Goal: Use online tool/utility: Utilize a website feature to perform a specific function

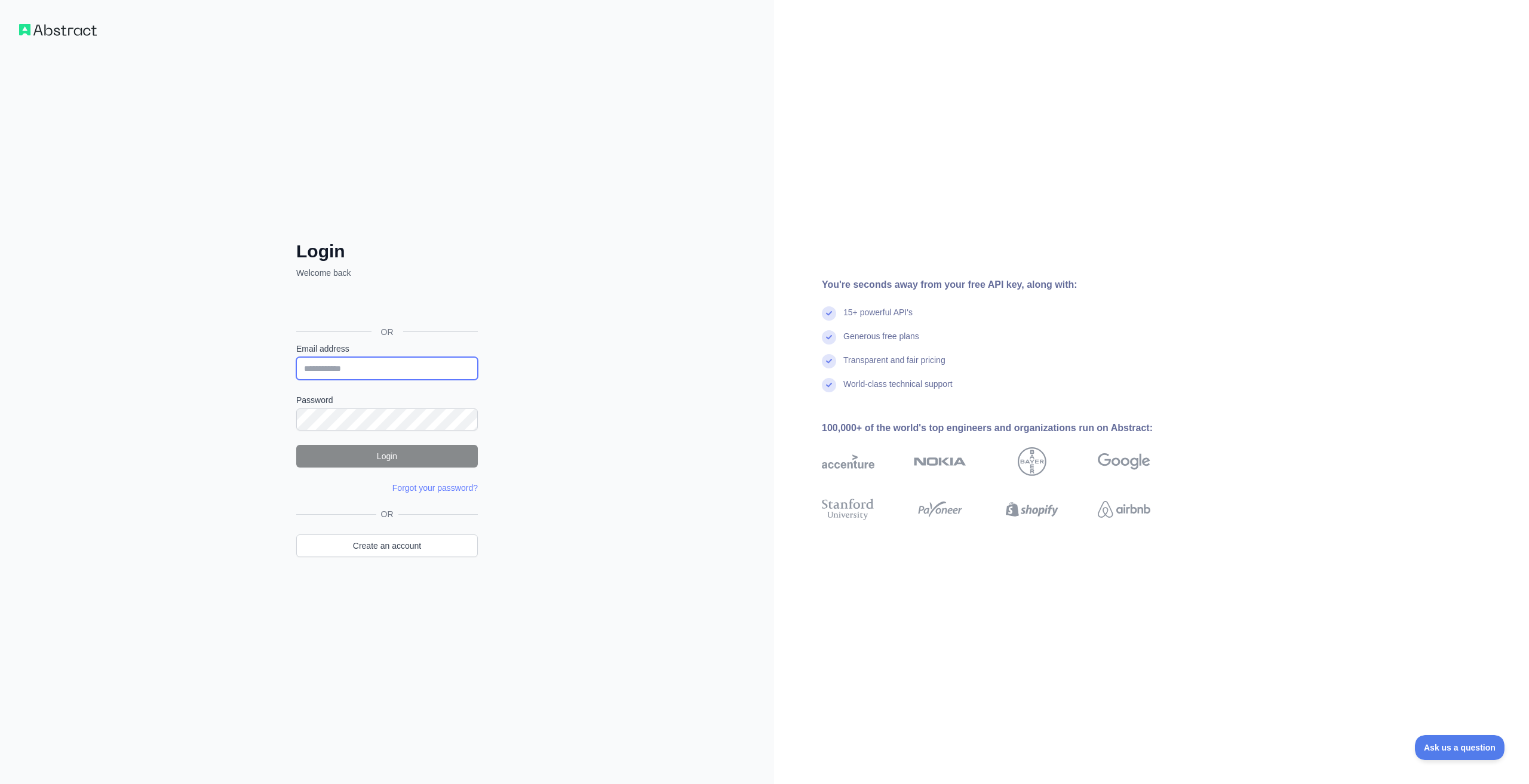
type input "**********"
click at [377, 458] on button "Login" at bounding box center [387, 456] width 181 height 22
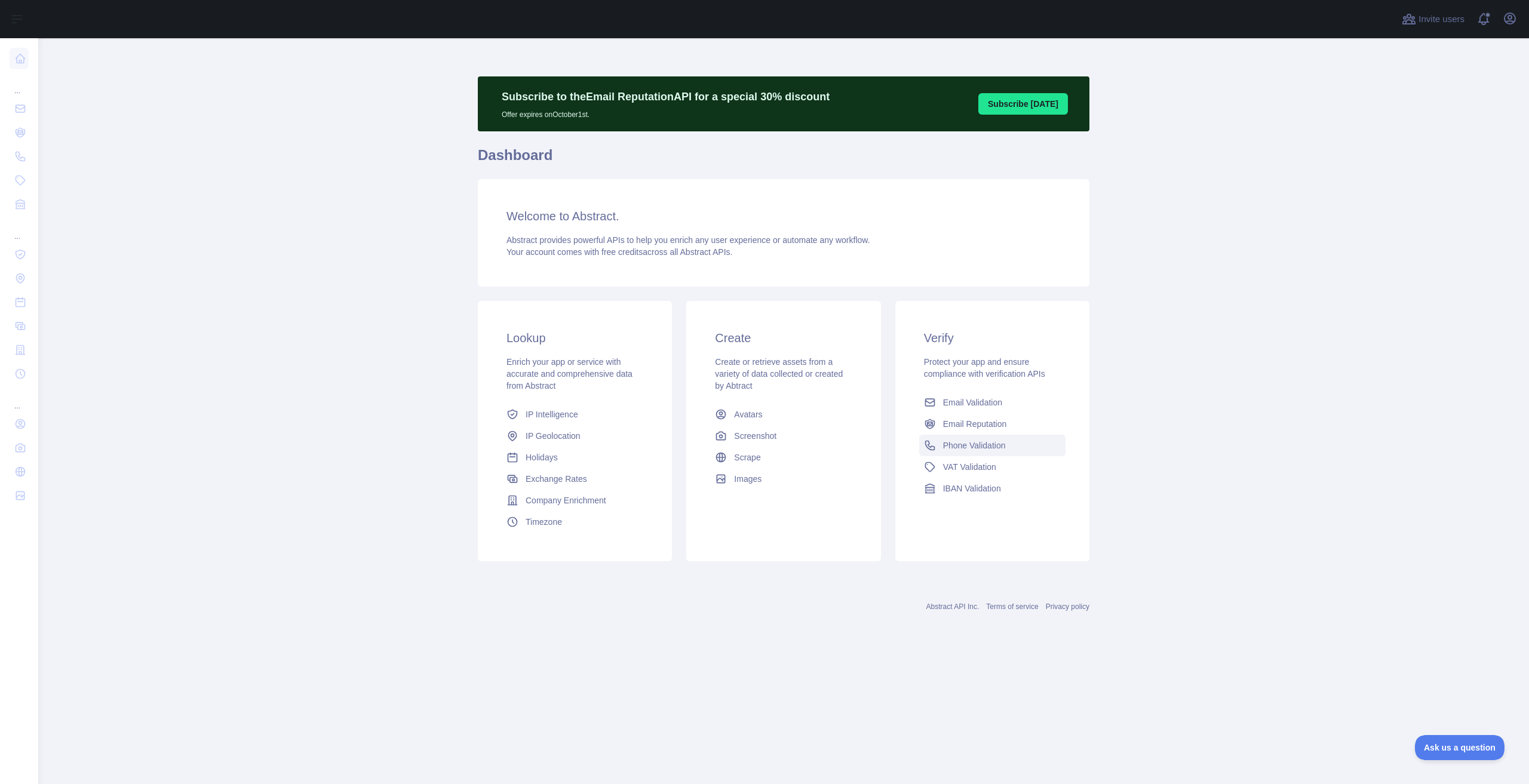
click at [987, 450] on span "Phone Validation" at bounding box center [975, 445] width 62 height 12
